Goal: Complete application form

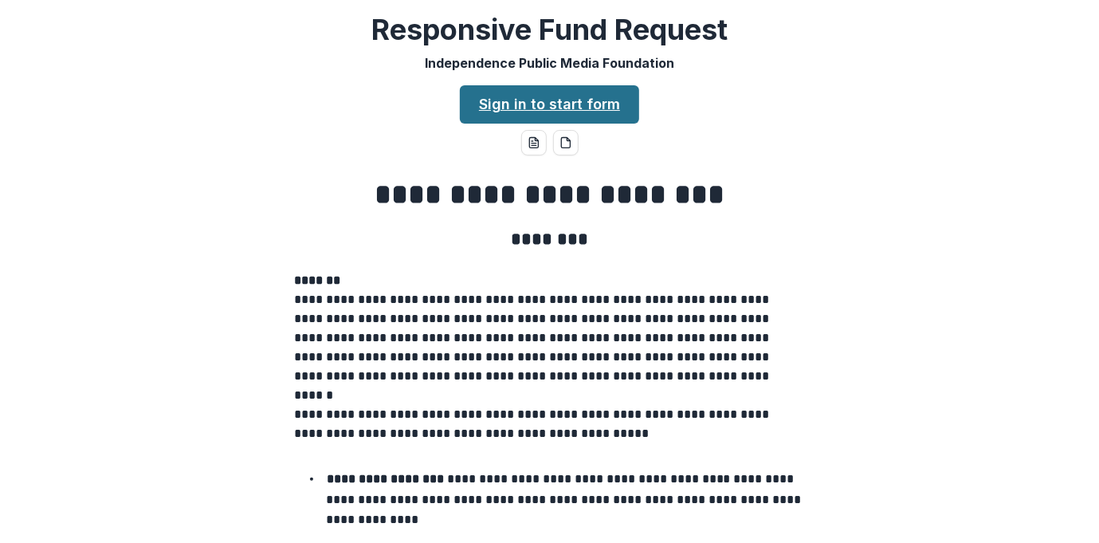
click at [539, 109] on link "Sign in to start form" at bounding box center [549, 104] width 179 height 38
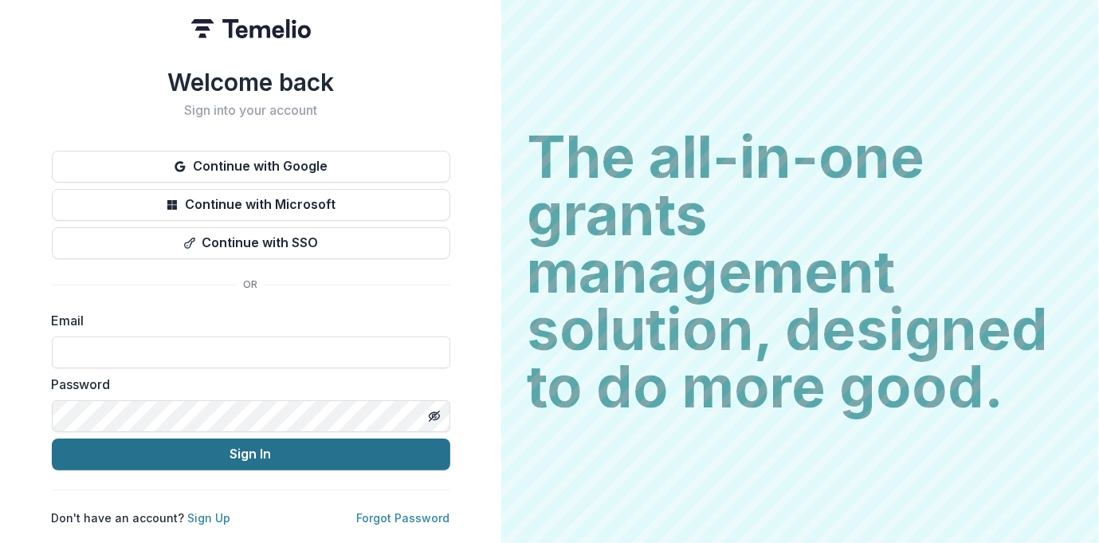
type input "**********"
click at [244, 449] on button "Sign In" at bounding box center [251, 454] width 398 height 32
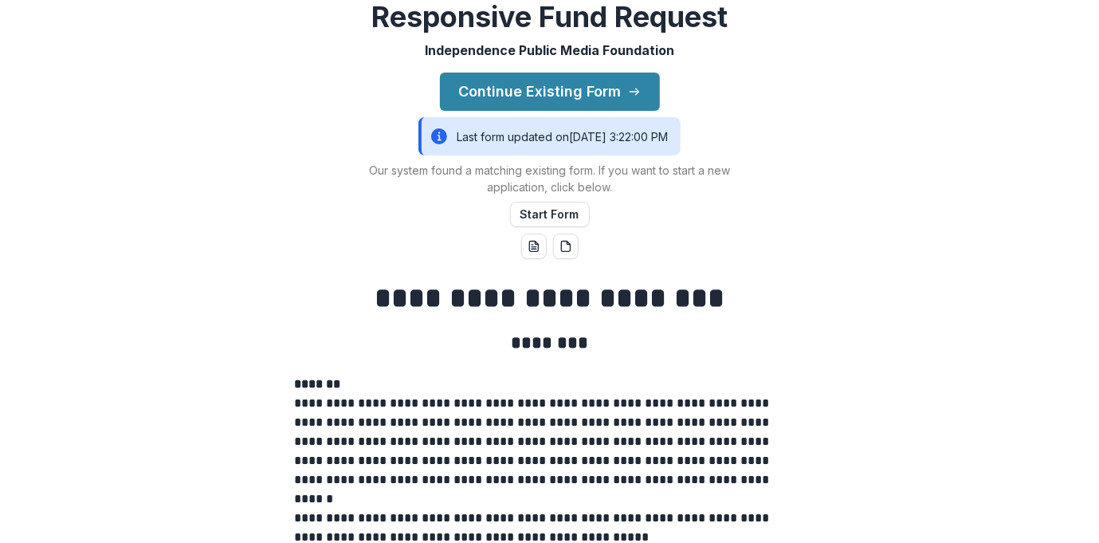
scroll to position [69, 0]
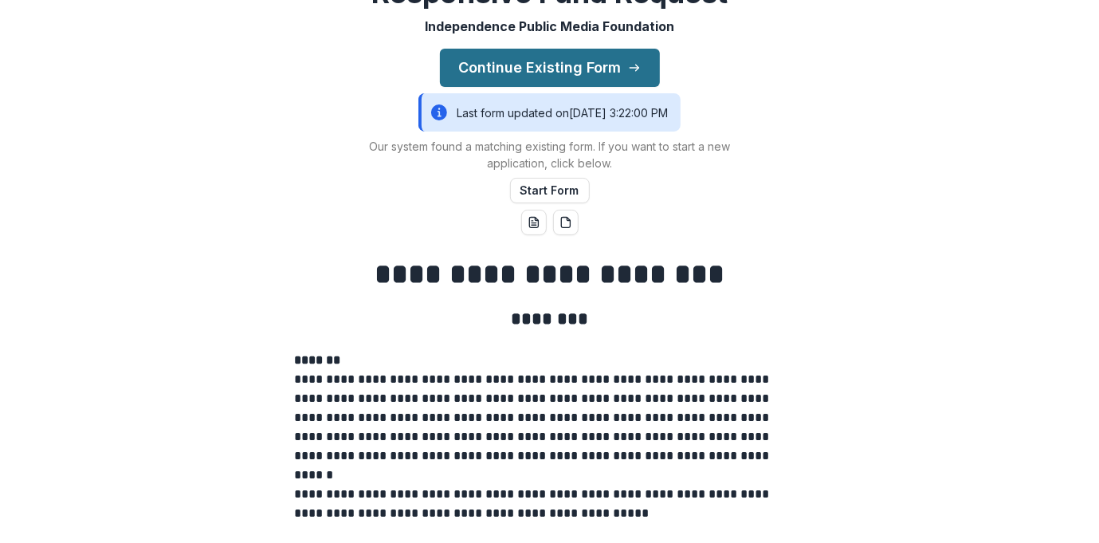
click at [539, 69] on button "Continue Existing Form" at bounding box center [550, 68] width 220 height 38
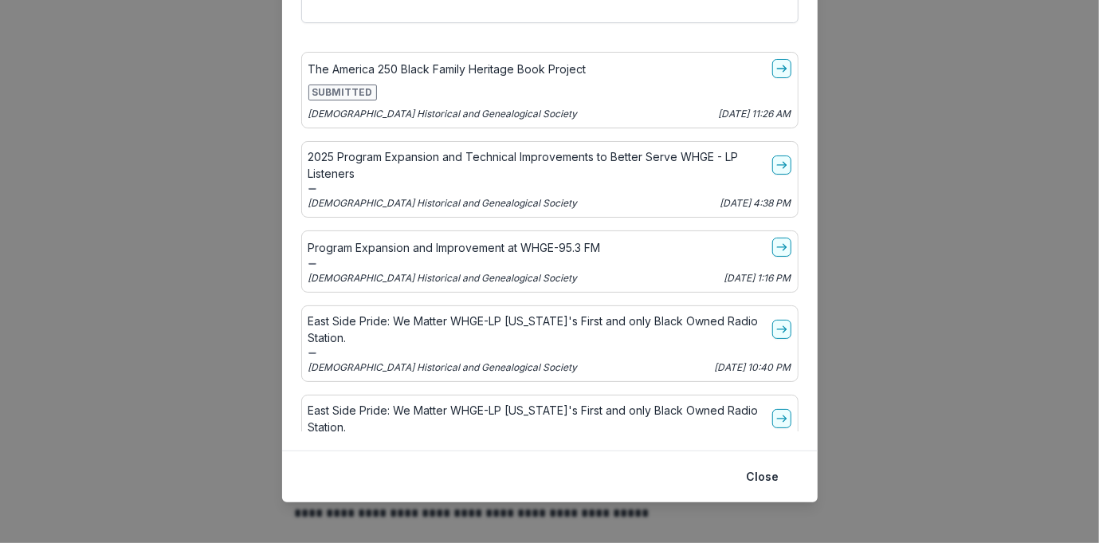
scroll to position [162, 0]
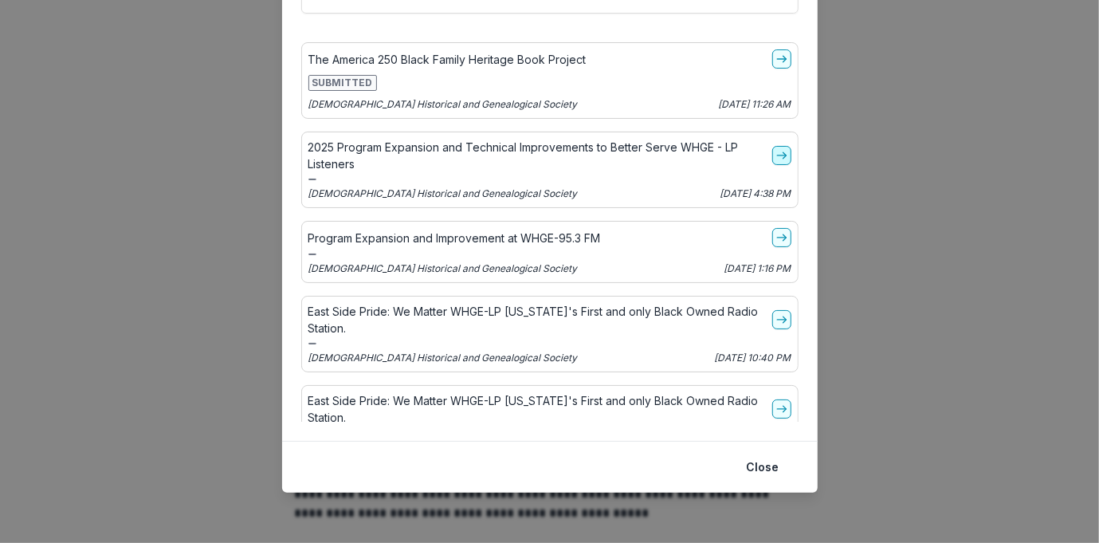
click at [775, 154] on icon "go-to" at bounding box center [781, 155] width 13 height 13
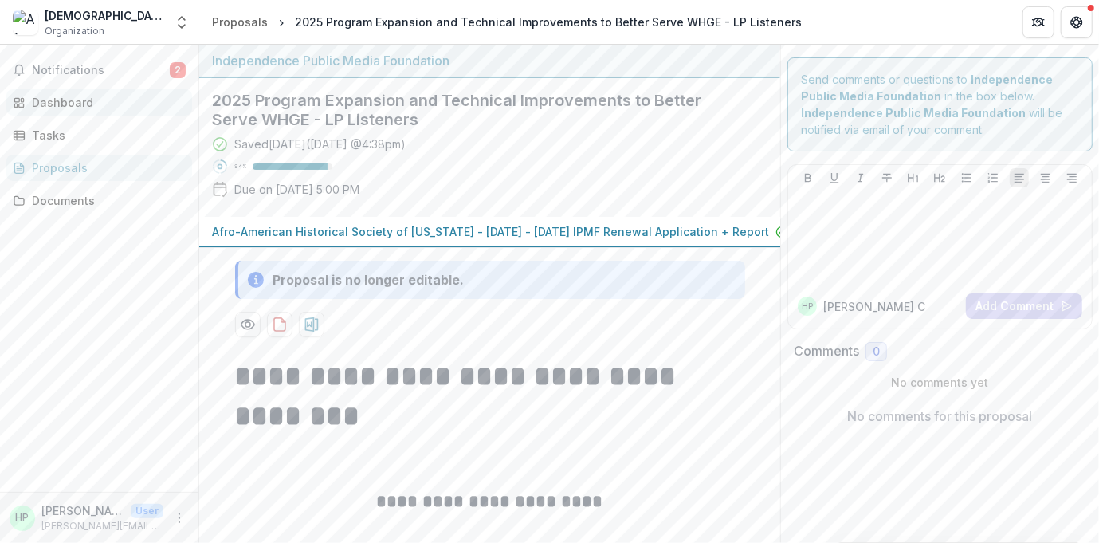
click at [48, 100] on div "Dashboard" at bounding box center [105, 102] width 147 height 17
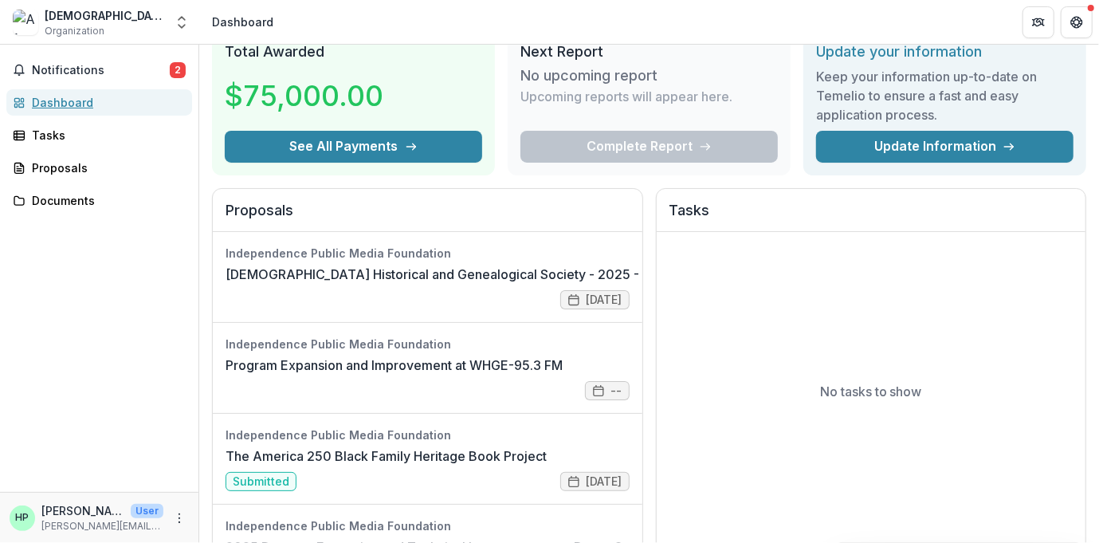
scroll to position [69, 0]
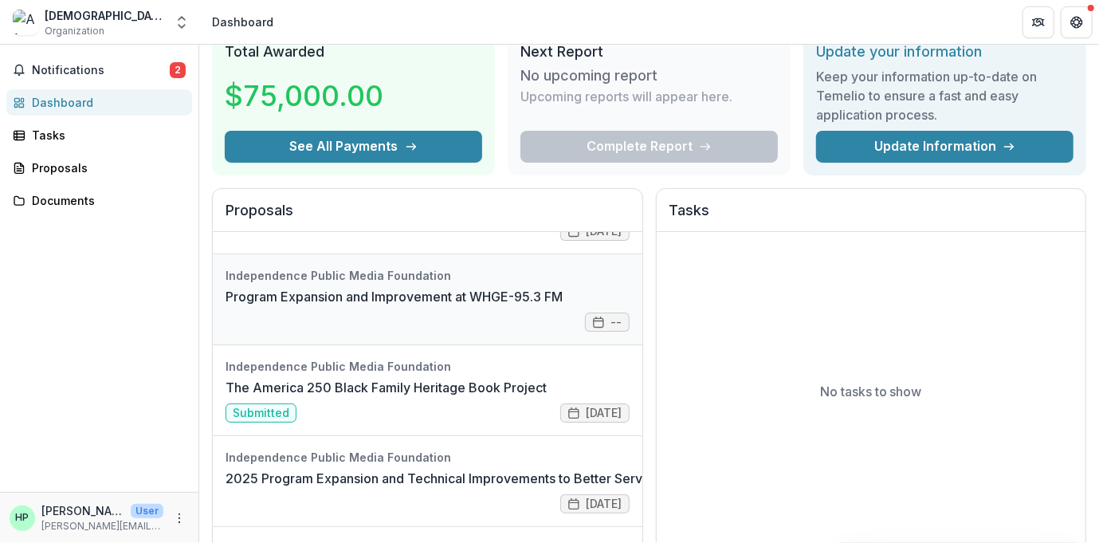
click at [563, 306] on link "Program Expansion and Improvement at WHGE-95.3 FM" at bounding box center [393, 296] width 337 height 19
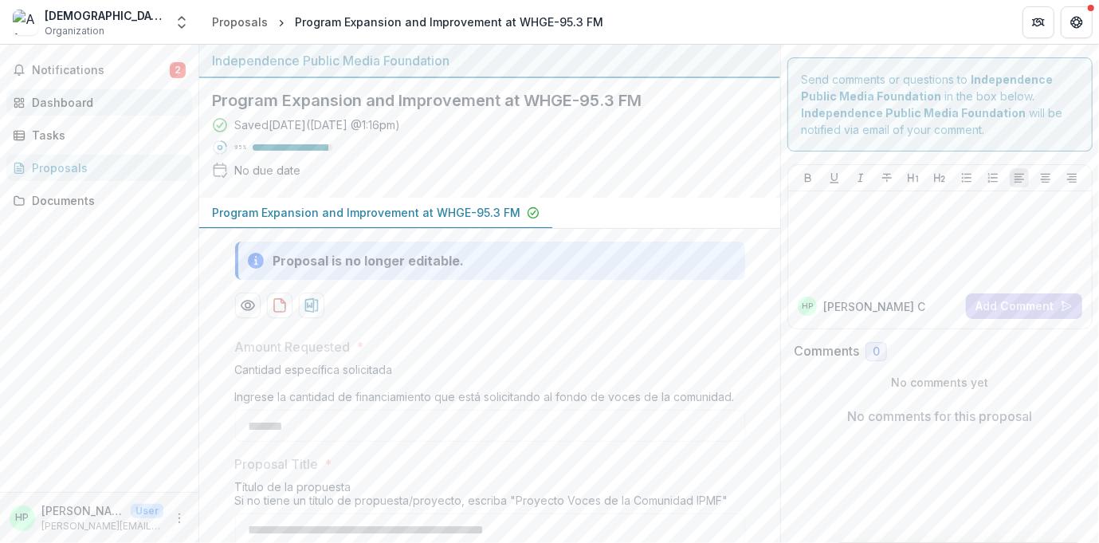
click at [54, 103] on div "Dashboard" at bounding box center [105, 102] width 147 height 17
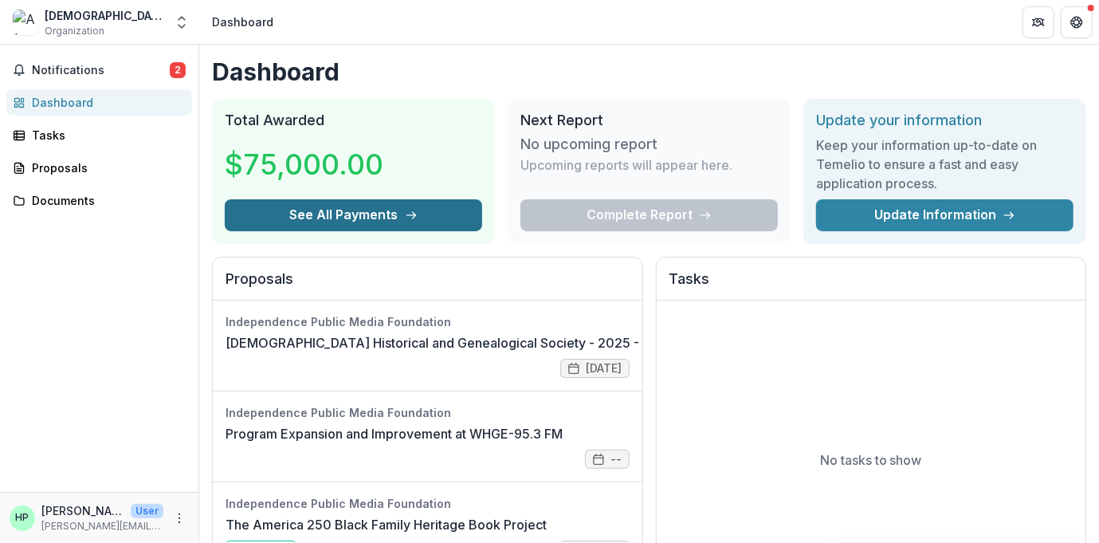
click at [406, 218] on icon "button" at bounding box center [411, 215] width 13 height 13
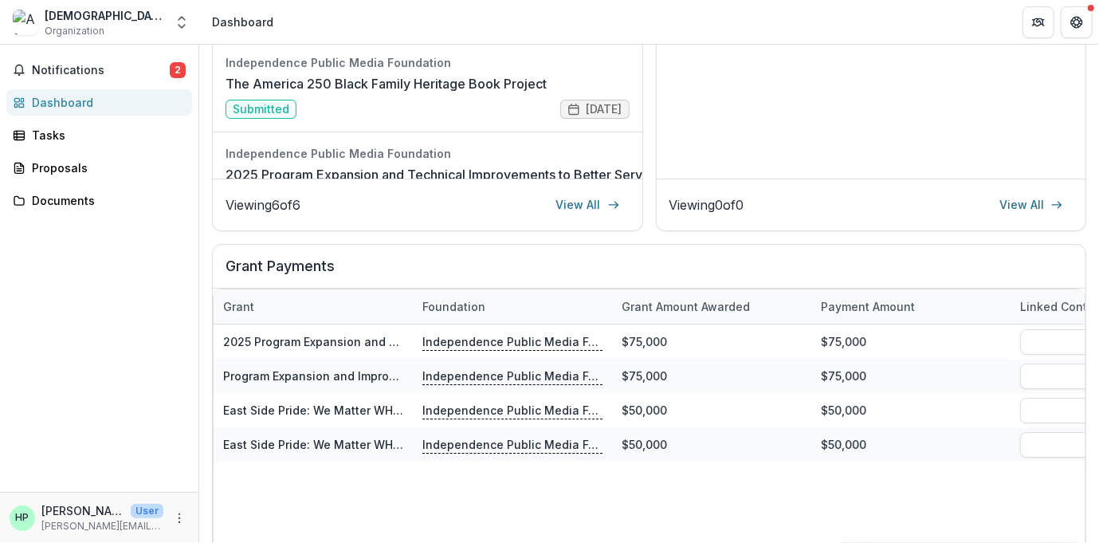
scroll to position [549, 0]
